Goal: Information Seeking & Learning: Learn about a topic

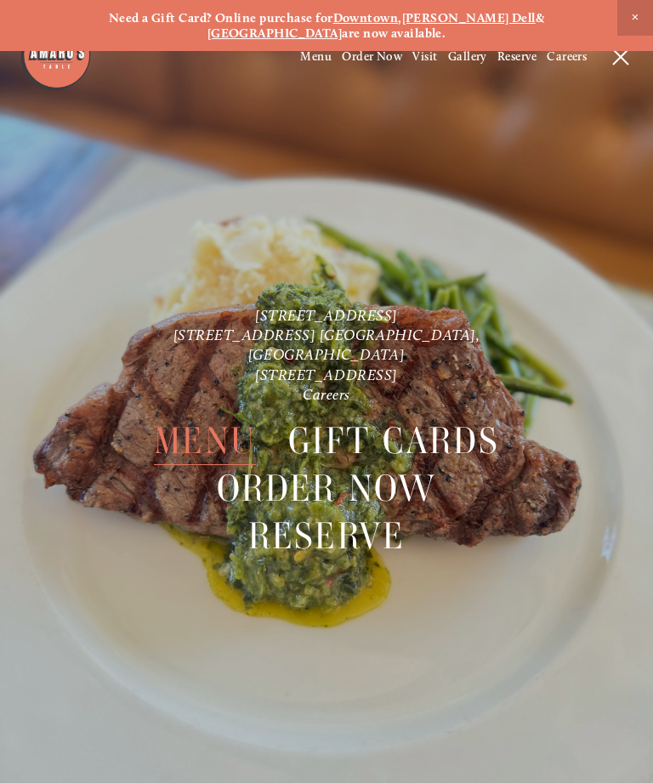
click at [218, 417] on span "Menu" at bounding box center [205, 441] width 102 height 48
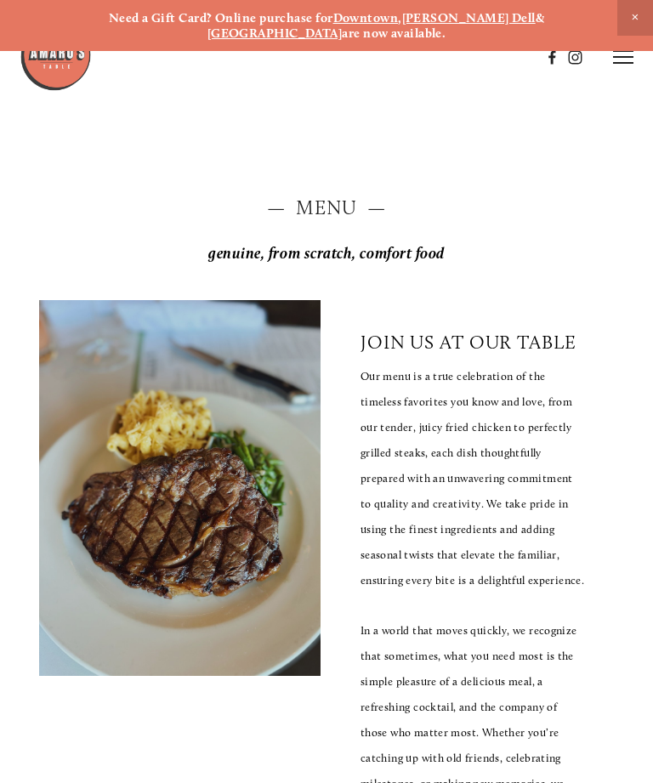
click at [336, 197] on h2 "— Menu —" at bounding box center [326, 208] width 575 height 27
click at [327, 195] on h2 "— Menu —" at bounding box center [326, 208] width 575 height 27
click at [629, 57] on line at bounding box center [623, 57] width 20 height 0
click at [317, 61] on span "Menu" at bounding box center [315, 56] width 31 height 14
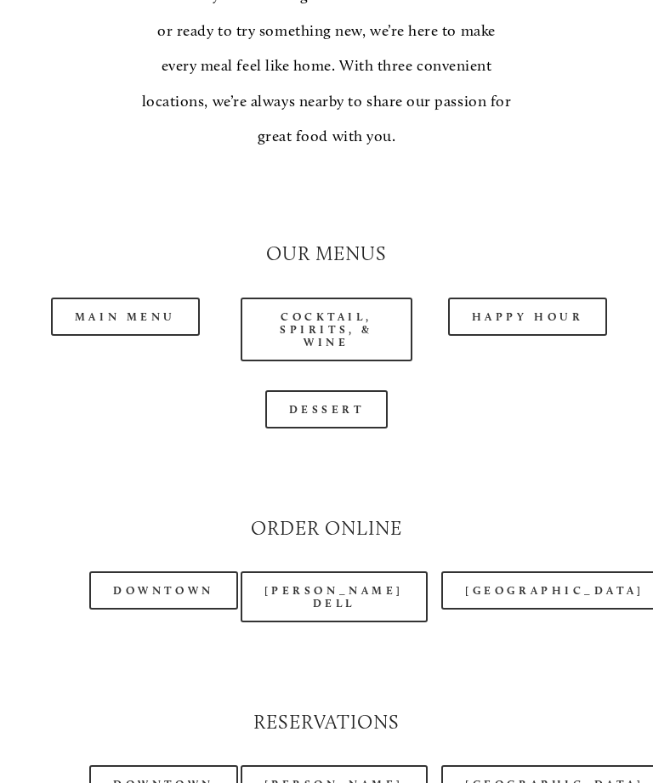
click at [137, 298] on link "Main Menu" at bounding box center [125, 317] width 149 height 38
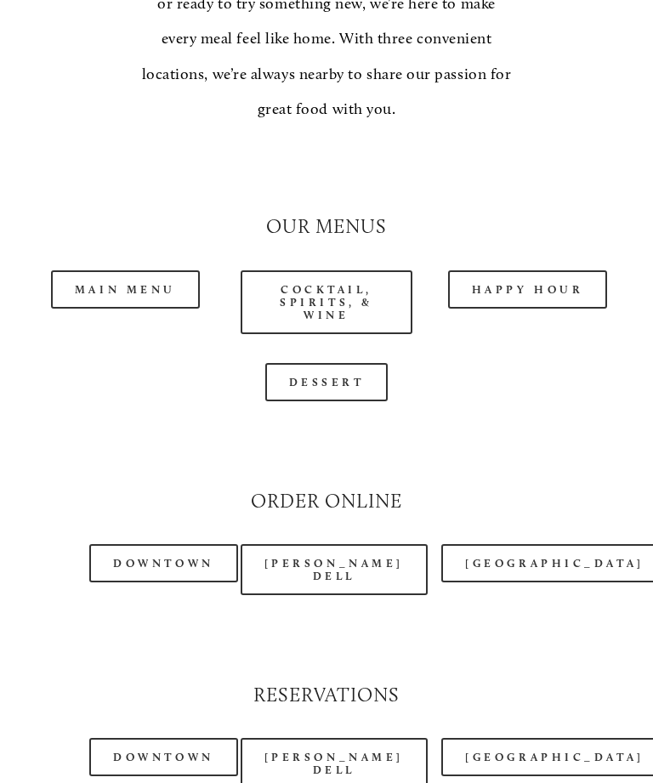
click at [529, 544] on link "[GEOGRAPHIC_DATA]" at bounding box center [554, 563] width 226 height 38
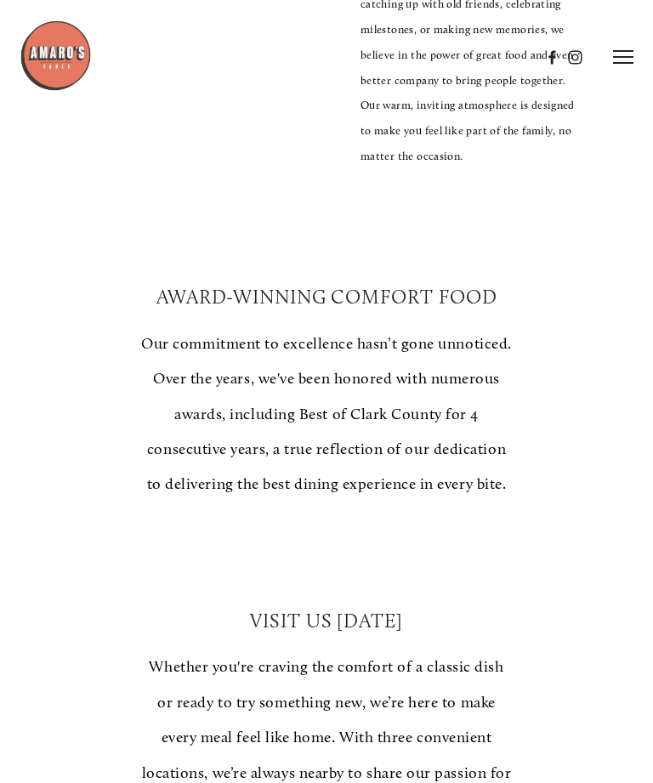
scroll to position [723, 0]
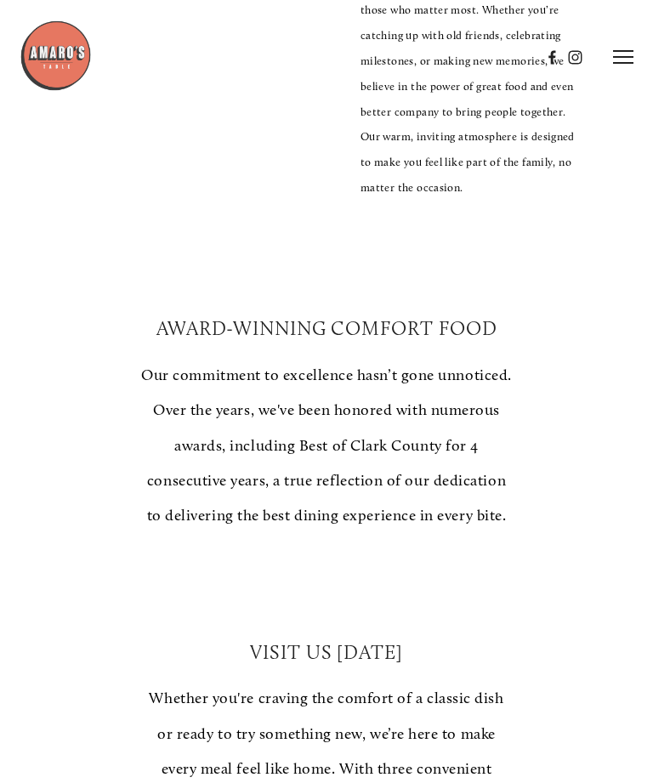
click at [631, 47] on header "Menu Order Now Visit Gallery 0" at bounding box center [327, 57] width 614 height 114
click at [622, 51] on line at bounding box center [623, 51] width 20 height 0
click at [621, 50] on icon at bounding box center [620, 56] width 15 height 15
click at [632, 53] on icon at bounding box center [623, 56] width 20 height 15
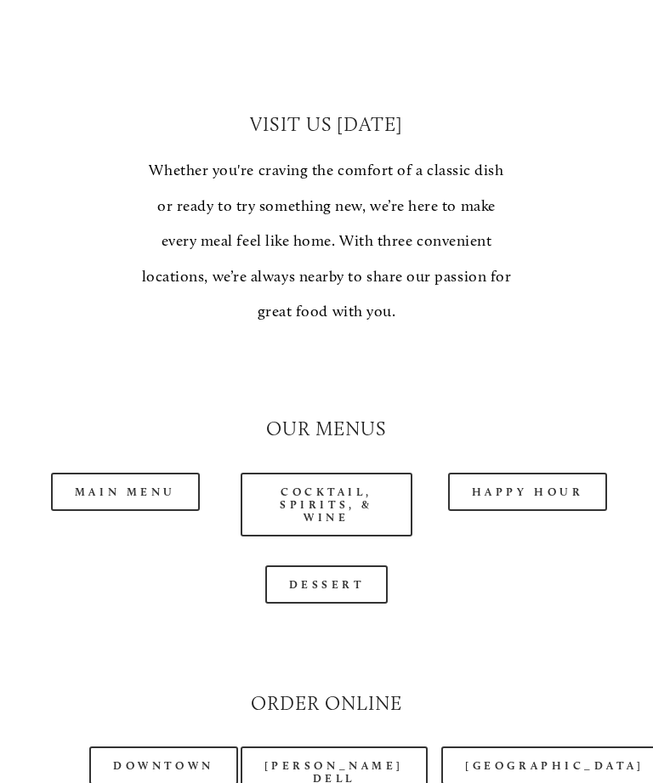
scroll to position [1250, 0]
click at [164, 473] on link "Main Menu" at bounding box center [125, 492] width 149 height 38
